Goal: Task Accomplishment & Management: Manage account settings

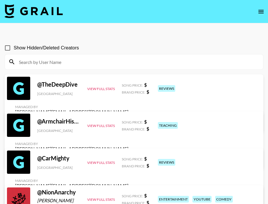
click at [49, 63] on input at bounding box center [137, 61] width 244 height 9
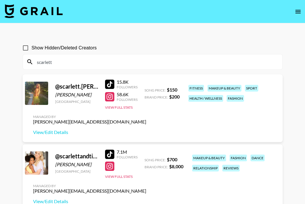
click at [67, 58] on input "scarlett" at bounding box center [156, 61] width 246 height 9
drag, startPoint x: 64, startPoint y: 59, endPoint x: 28, endPoint y: 60, distance: 36.3
click at [28, 60] on div "scarlett" at bounding box center [152, 61] width 259 height 15
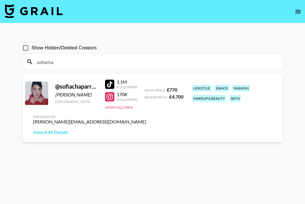
click at [111, 84] on div at bounding box center [109, 84] width 9 height 9
click at [55, 137] on div "Managed By ella.makin@grail-talent.com View/Edit Details" at bounding box center [89, 125] width 122 height 30
click at [59, 130] on link "View/Edit Details" at bounding box center [89, 132] width 113 height 6
drag, startPoint x: 78, startPoint y: 65, endPoint x: 11, endPoint y: 59, distance: 67.0
click at [11, 60] on main "Show Hidden/Deleted Creators sofiacha @ sofiachaparrorr Sofia Chaparrorr United…" at bounding box center [152, 115] width 305 height 185
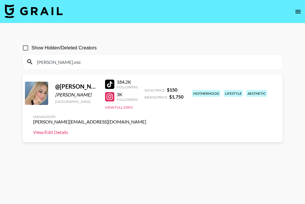
type input "kimberly.mic"
click at [51, 130] on link "View/Edit Details" at bounding box center [89, 132] width 113 height 6
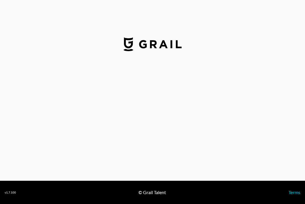
select select "GBP"
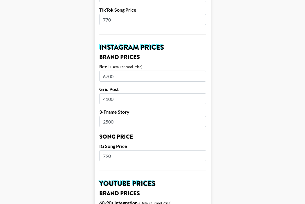
scroll to position [259, 0]
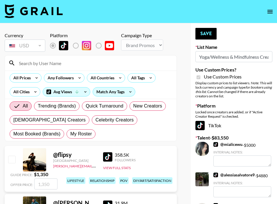
select select "Brand"
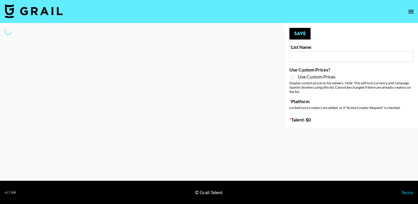
type input "[US_STATE] Fashion Week [DATE]"
select select "Song"
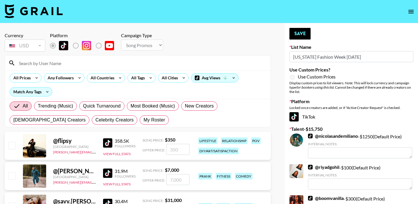
click at [106, 66] on input at bounding box center [141, 62] width 252 height 9
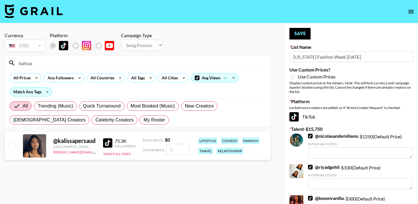
type input "kalissa"
click at [11, 145] on input "checkbox" at bounding box center [11, 145] width 7 height 7
click at [10, 144] on input "checkbox" at bounding box center [11, 145] width 7 height 7
checkbox input "false"
click at [183, 150] on input "number" at bounding box center [177, 149] width 23 height 11
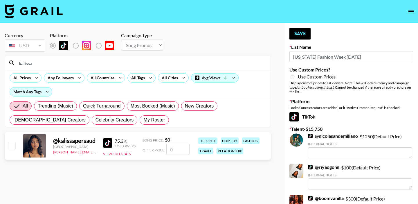
click at [111, 144] on img at bounding box center [107, 142] width 9 height 9
click at [176, 150] on input "number" at bounding box center [177, 149] width 23 height 11
type input "7"
checkbox input "true"
type input "760"
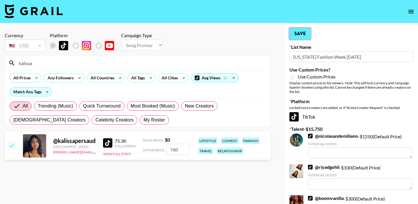
click at [295, 38] on button "Save" at bounding box center [299, 34] width 21 height 12
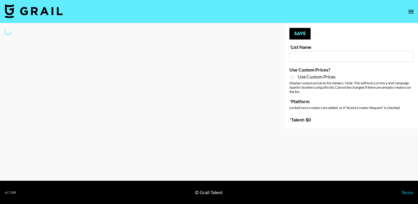
type input "[US_STATE] Fashion Week [DATE]"
select select "Song"
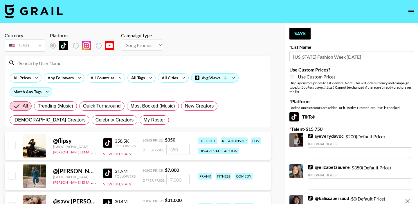
click at [117, 67] on input at bounding box center [141, 62] width 252 height 9
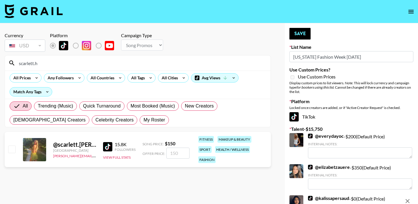
type input "scarlett.h"
click at [14, 147] on input "checkbox" at bounding box center [11, 148] width 7 height 7
checkbox input "true"
type input "150"
click at [299, 29] on button "Save" at bounding box center [299, 34] width 21 height 12
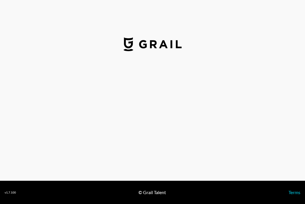
select select "USD"
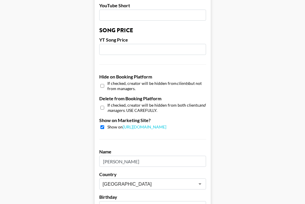
scroll to position [584, 0]
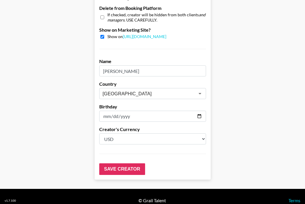
click at [200, 126] on div "Creator's Currency Select a Currency USD GBP" at bounding box center [152, 135] width 107 height 18
click at [168, 111] on input "[DATE]" at bounding box center [152, 116] width 107 height 11
click at [197, 111] on input "[DATE]" at bounding box center [152, 116] width 107 height 11
